Goal: Task Accomplishment & Management: Manage account settings

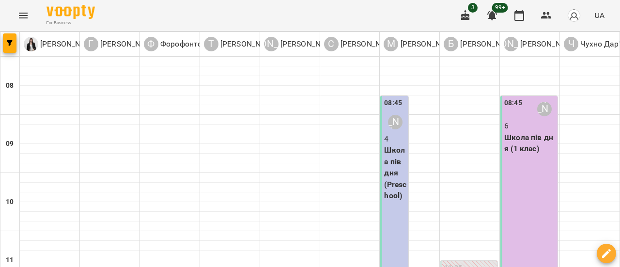
scroll to position [291, 0]
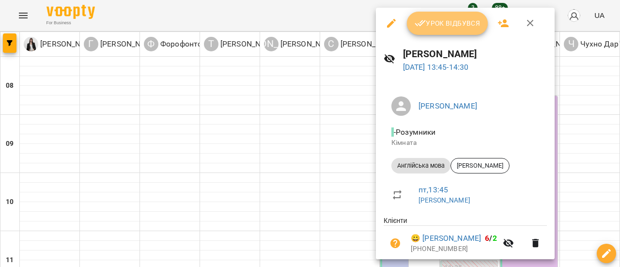
click at [444, 21] on span "Урок відбувся" at bounding box center [448, 23] width 66 height 12
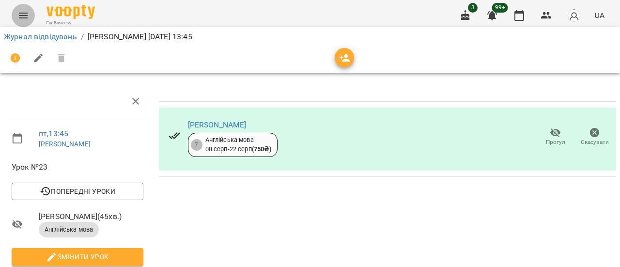
click at [27, 24] on button "Menu" at bounding box center [23, 15] width 23 height 23
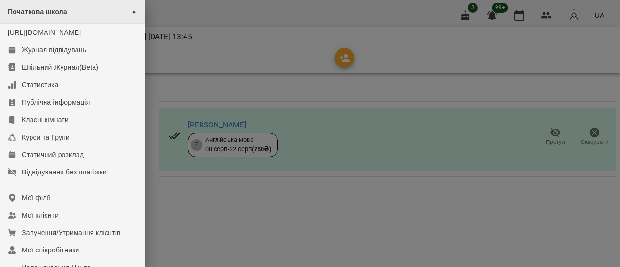
click at [41, 6] on div "Початкова школа ►" at bounding box center [72, 12] width 145 height 24
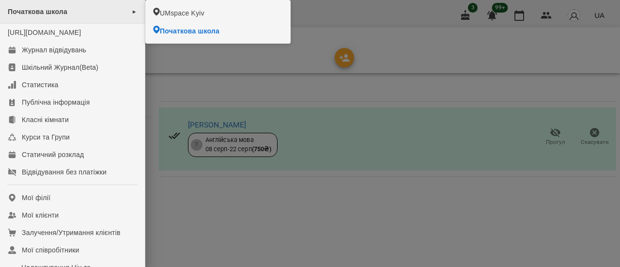
click at [47, 13] on span "Початкова школа" at bounding box center [38, 12] width 60 height 8
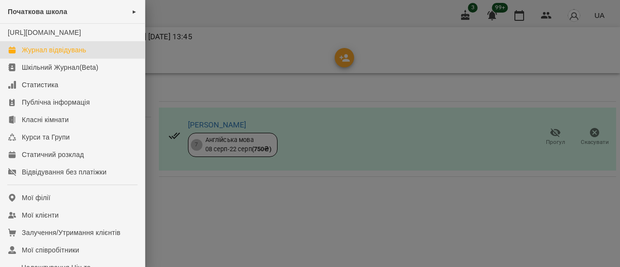
click at [66, 55] on div "Журнал відвідувань" at bounding box center [54, 50] width 64 height 10
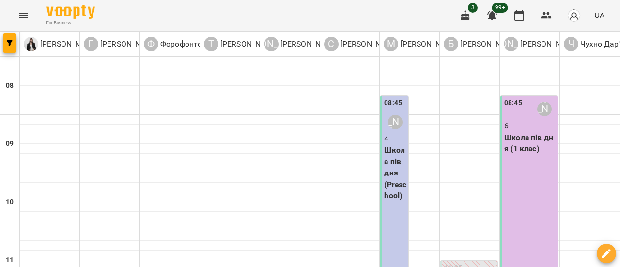
scroll to position [339, 0]
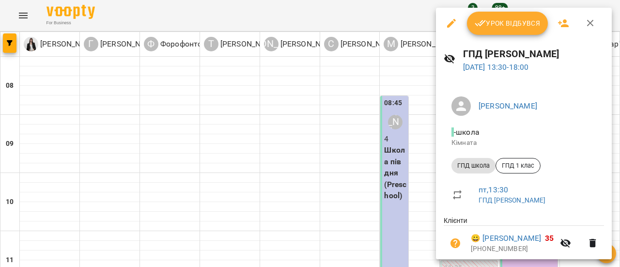
click at [499, 30] on button "Урок відбувся" at bounding box center [507, 23] width 81 height 23
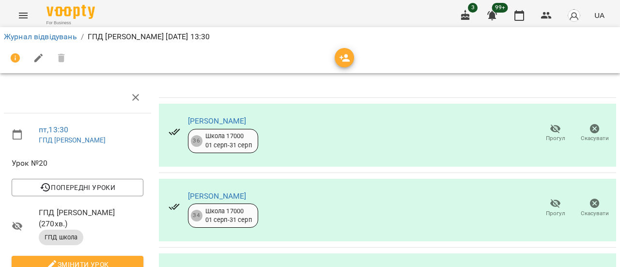
scroll to position [223, 0]
click at [50, 37] on link "Журнал відвідувань" at bounding box center [40, 36] width 73 height 9
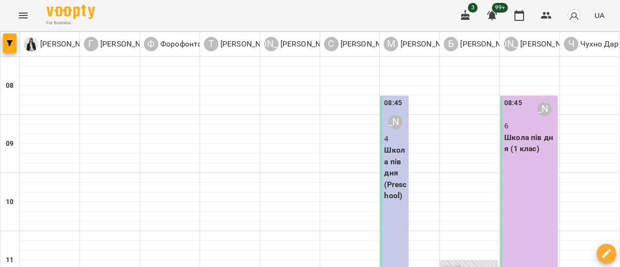
scroll to position [387, 0]
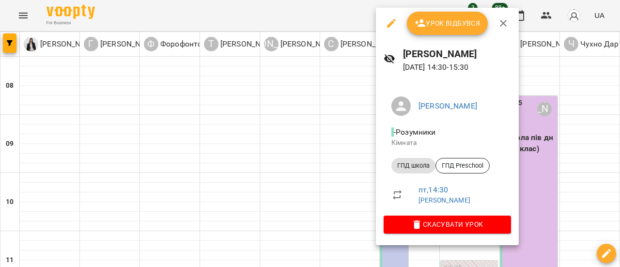
click at [452, 25] on span "Урок відбувся" at bounding box center [448, 23] width 66 height 12
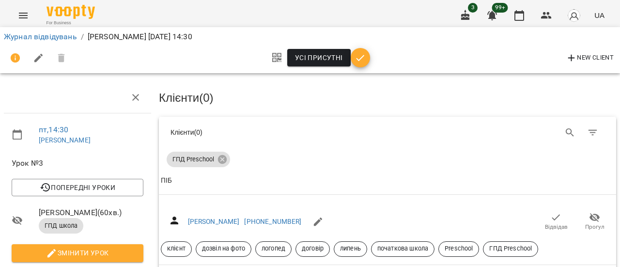
scroll to position [97, 0]
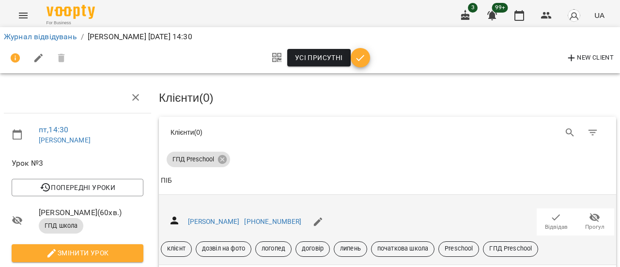
click at [588, 223] on span "Прогул" at bounding box center [594, 227] width 19 height 8
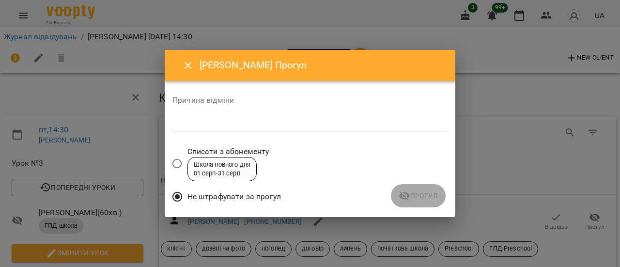
drag, startPoint x: 199, startPoint y: 125, endPoint x: 214, endPoint y: 125, distance: 15.0
click at [202, 125] on textarea at bounding box center [309, 123] width 275 height 9
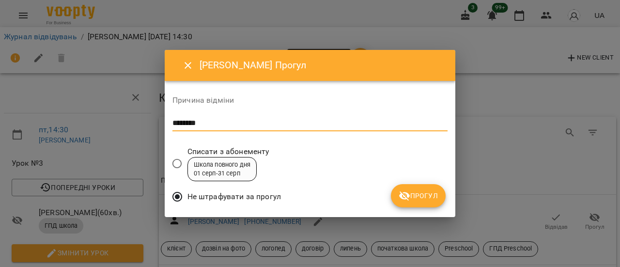
type textarea "********"
click at [425, 201] on span "Прогул" at bounding box center [418, 196] width 39 height 12
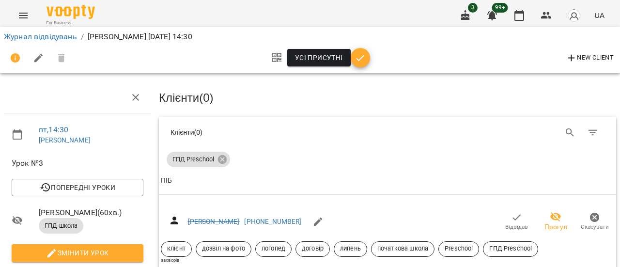
scroll to position [145, 0]
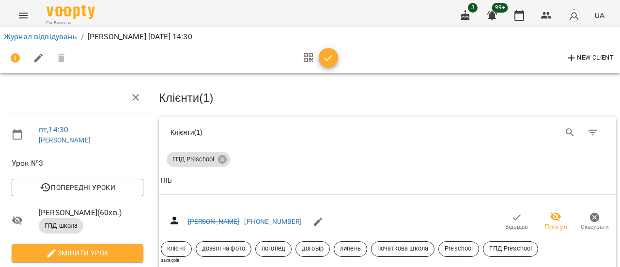
scroll to position [242, 0]
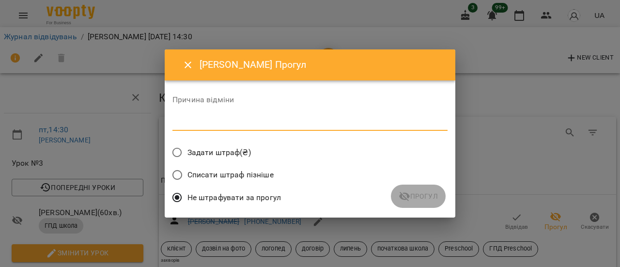
drag, startPoint x: 216, startPoint y: 120, endPoint x: 219, endPoint y: 129, distance: 9.8
click at [216, 120] on textarea at bounding box center [309, 122] width 275 height 9
type textarea "********"
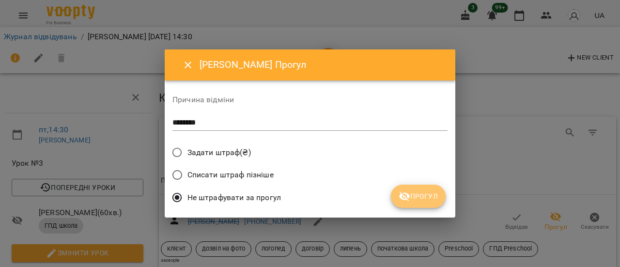
click at [439, 201] on button "Прогул" at bounding box center [418, 196] width 55 height 23
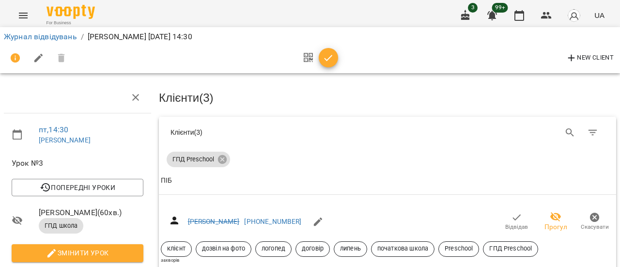
scroll to position [0, 0]
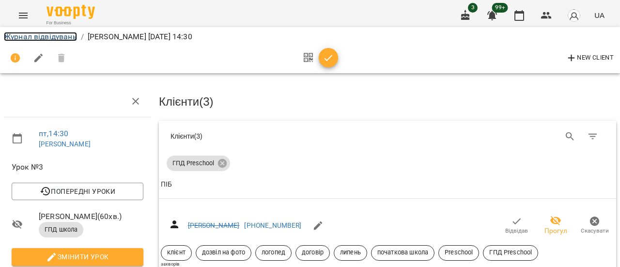
click at [46, 39] on link "Журнал відвідувань" at bounding box center [40, 36] width 73 height 9
